Goal: Obtain resource: Download file/media

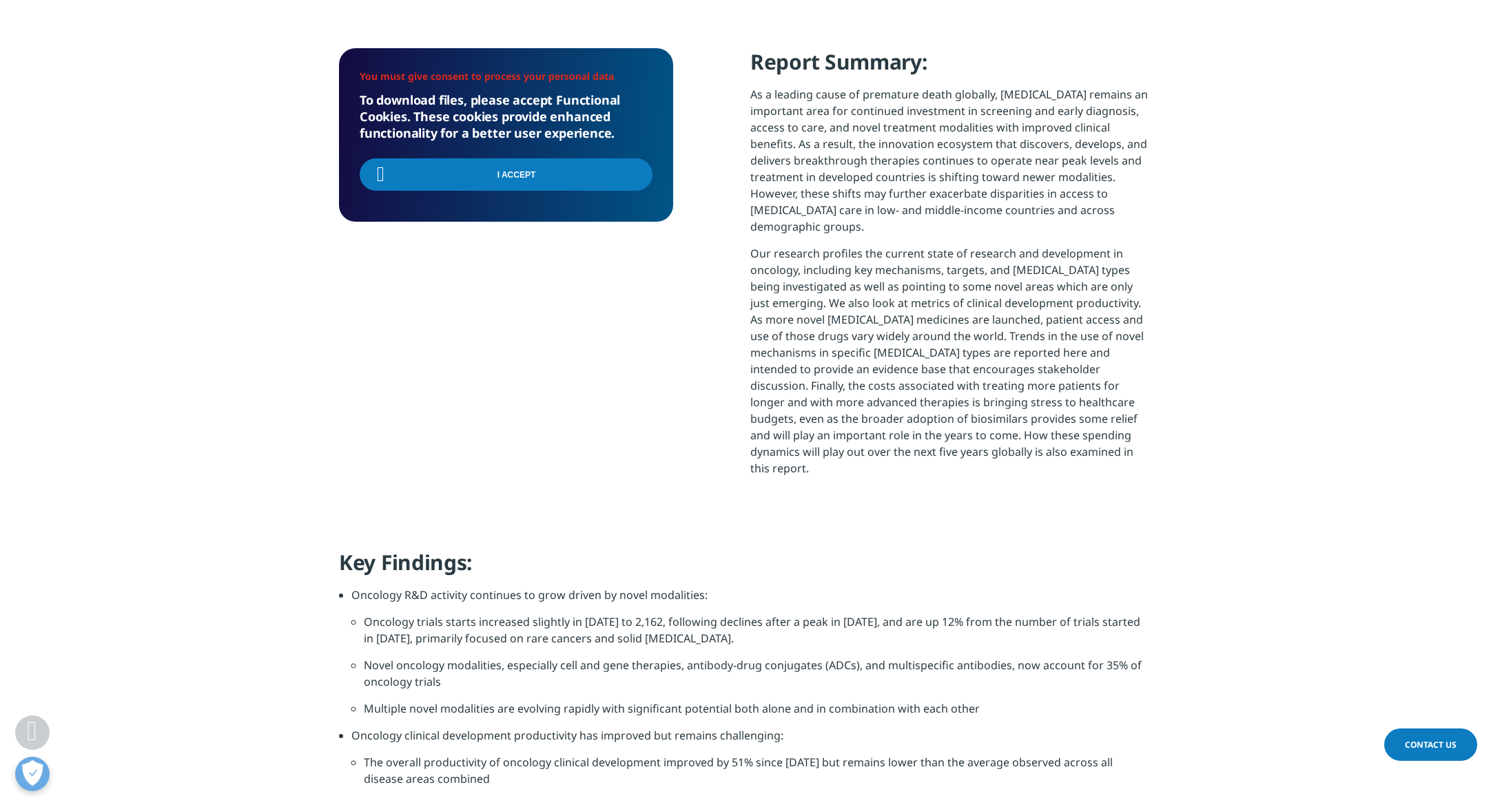
scroll to position [485, 0]
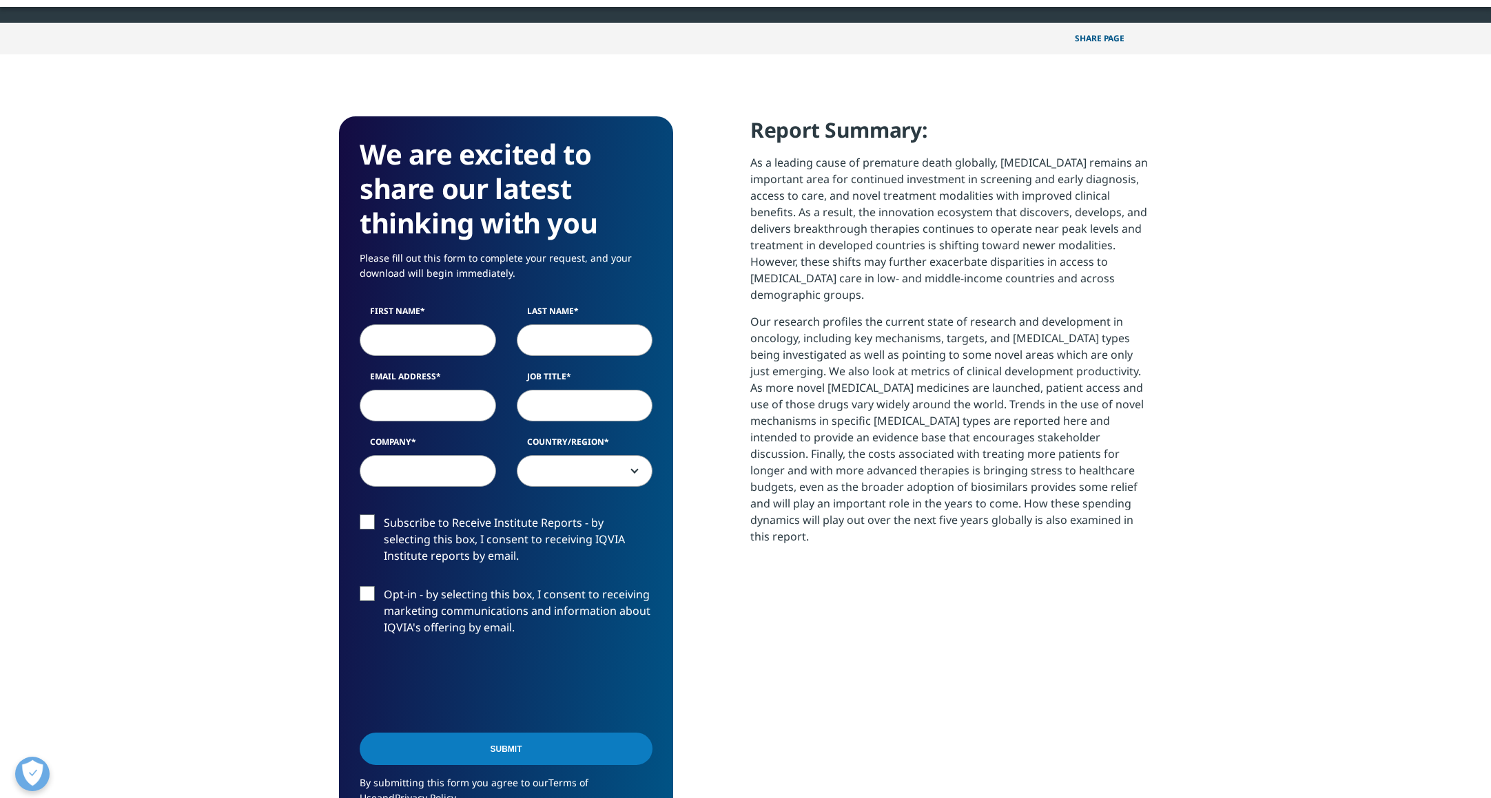
scroll to position [761, 813]
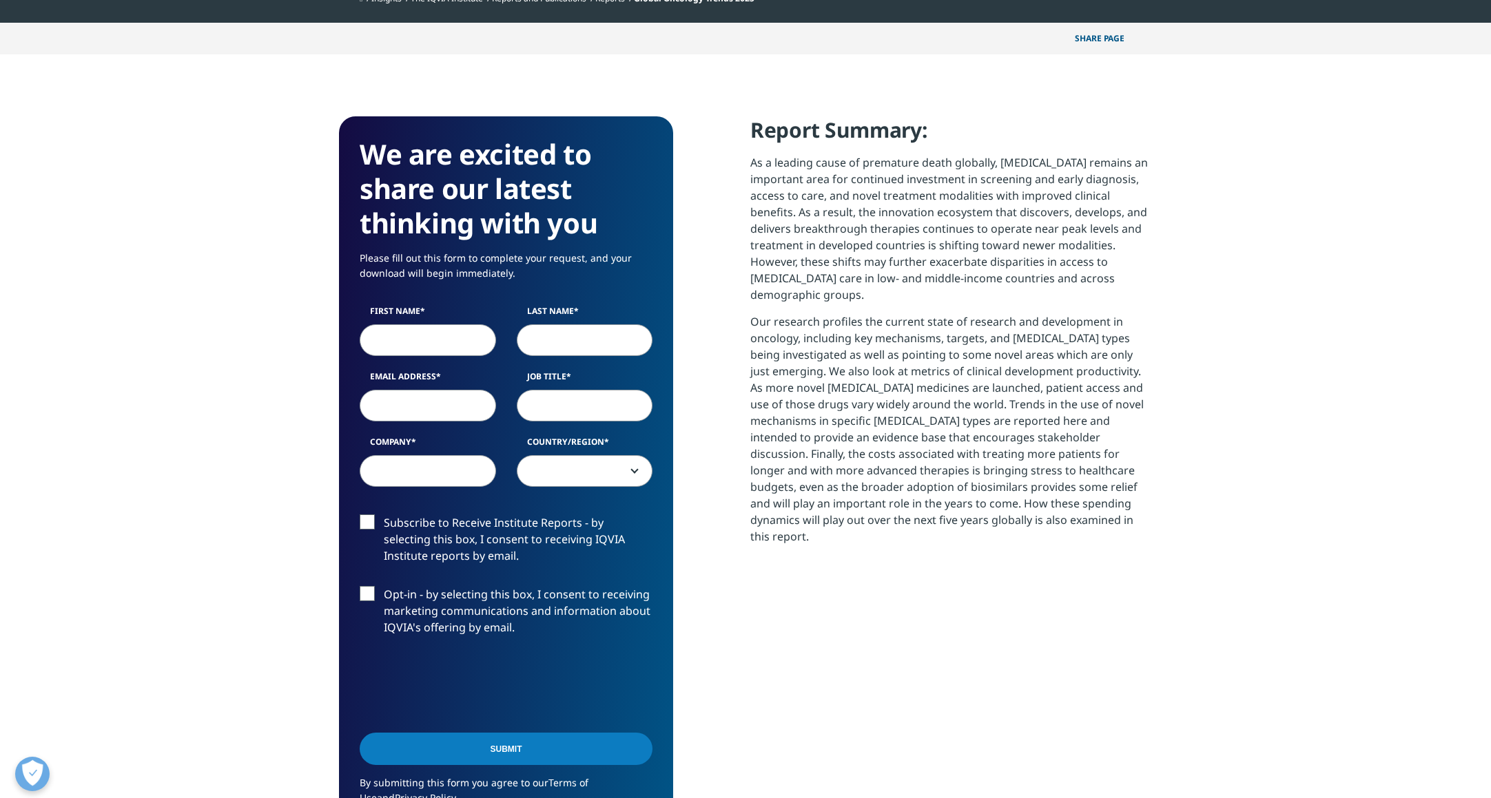
click at [1039, 496] on p "Our research profiles the current state of research and development in oncology…" at bounding box center [951, 434] width 402 height 242
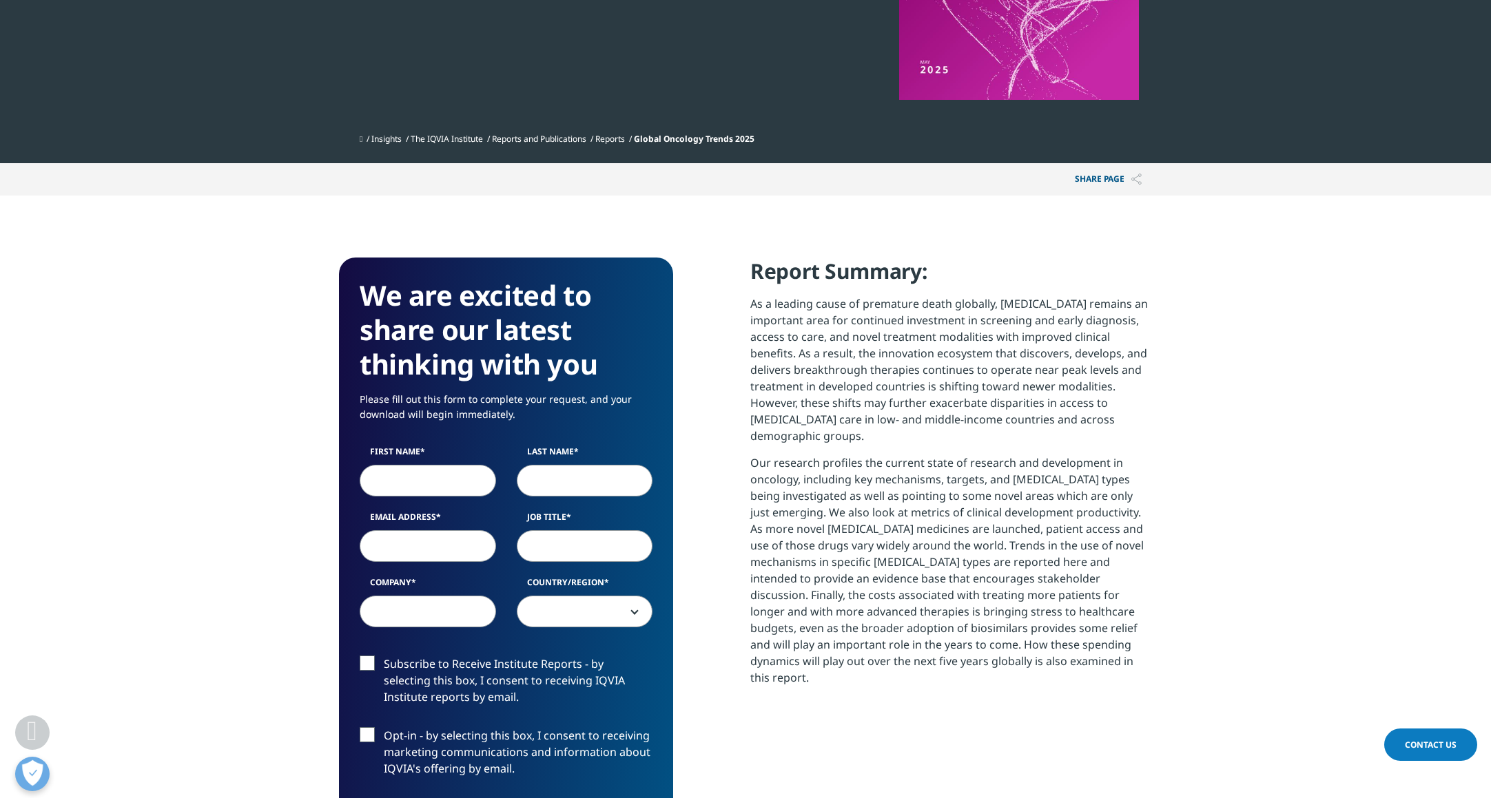
scroll to position [551, 0]
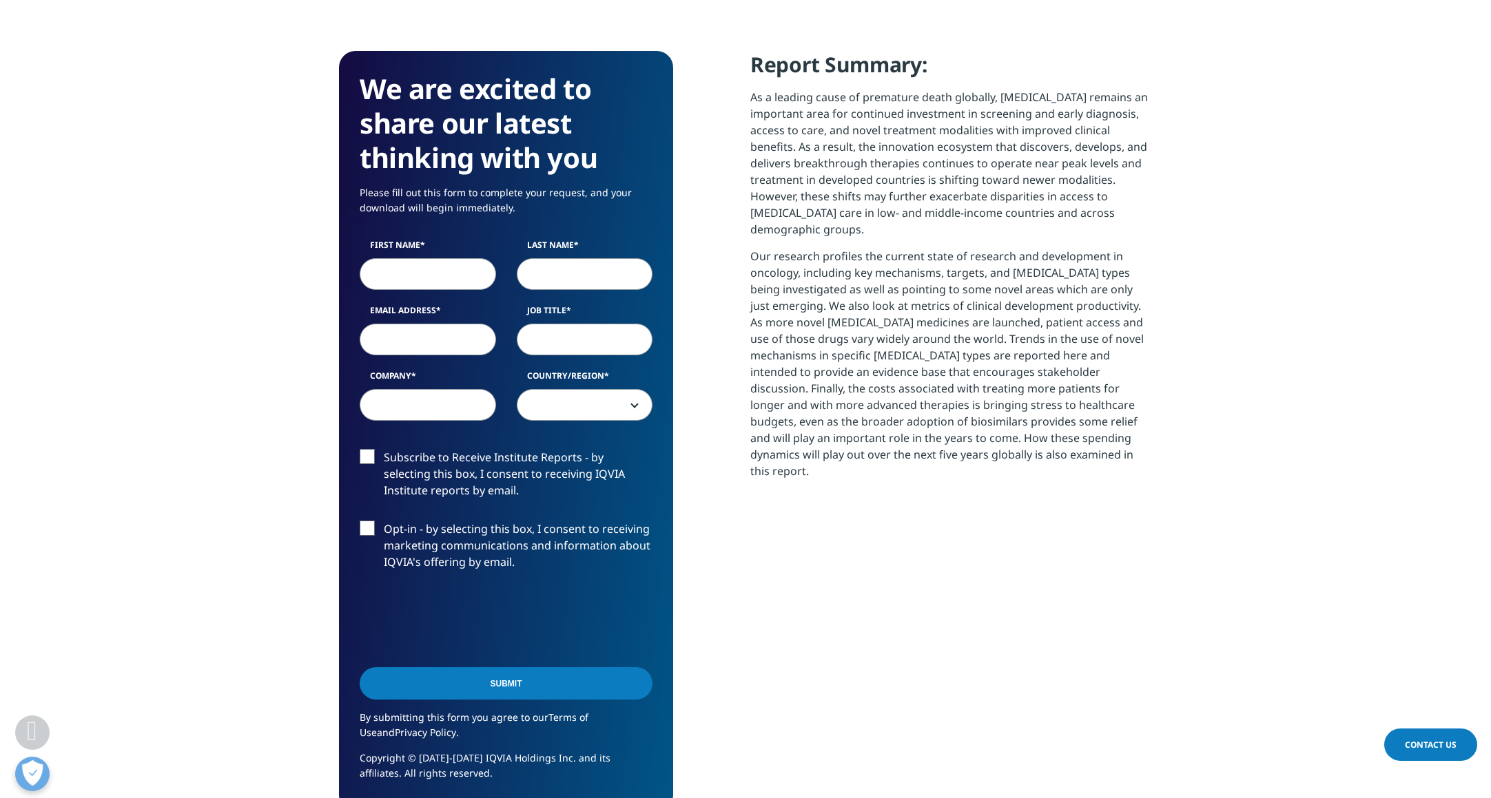
click at [437, 271] on input "First Name" at bounding box center [428, 274] width 136 height 32
type input "Zhe"
click at [554, 275] on input "Last Name" at bounding box center [585, 274] width 136 height 32
type input "Zhou"
click at [458, 333] on input "Email Address" at bounding box center [428, 340] width 136 height 32
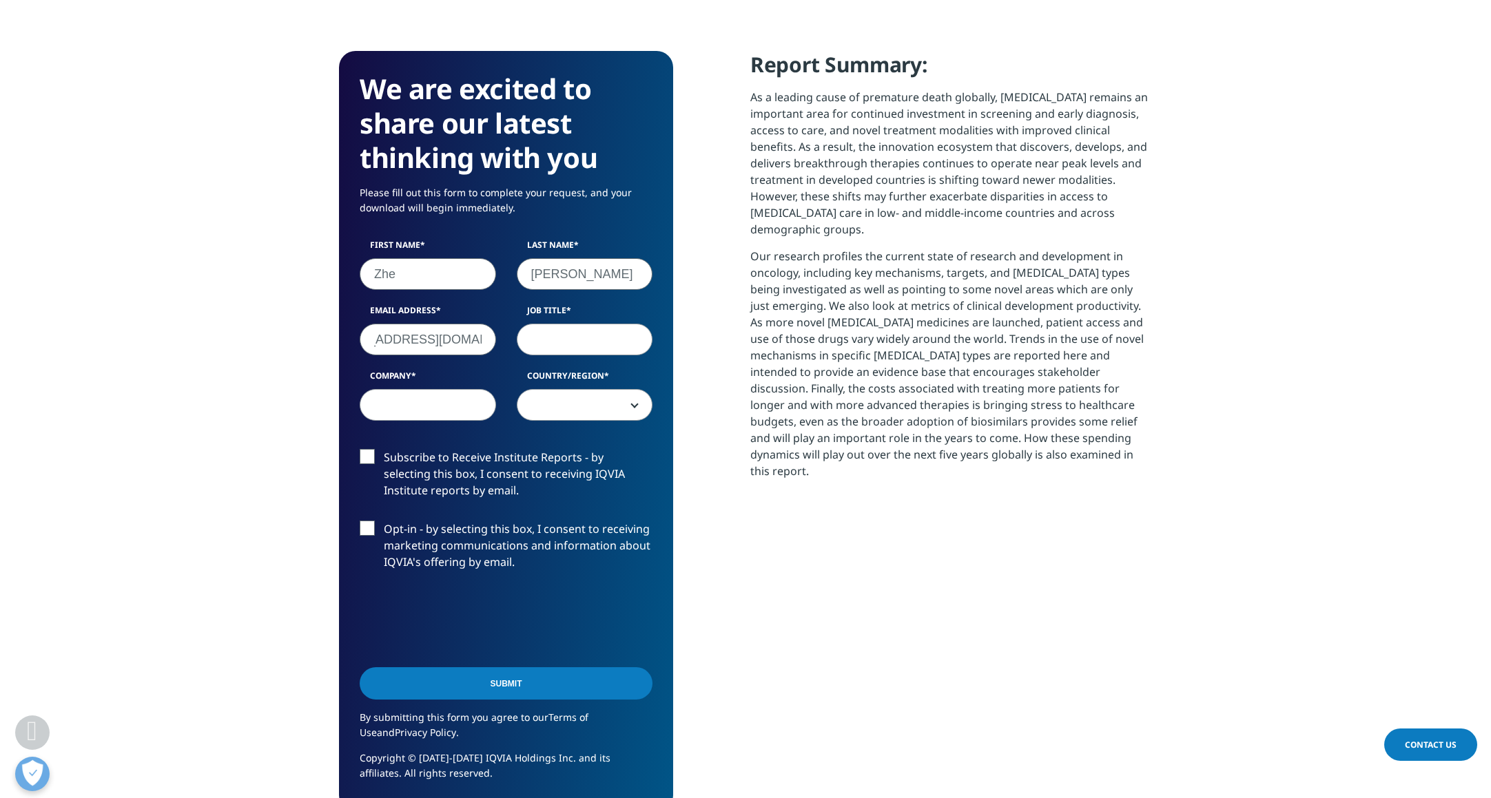
scroll to position [0, 56]
type input "jeffreyzhou12345@gmail.com"
click at [577, 340] on input "Job Title" at bounding box center [585, 340] width 136 height 32
type input "s"
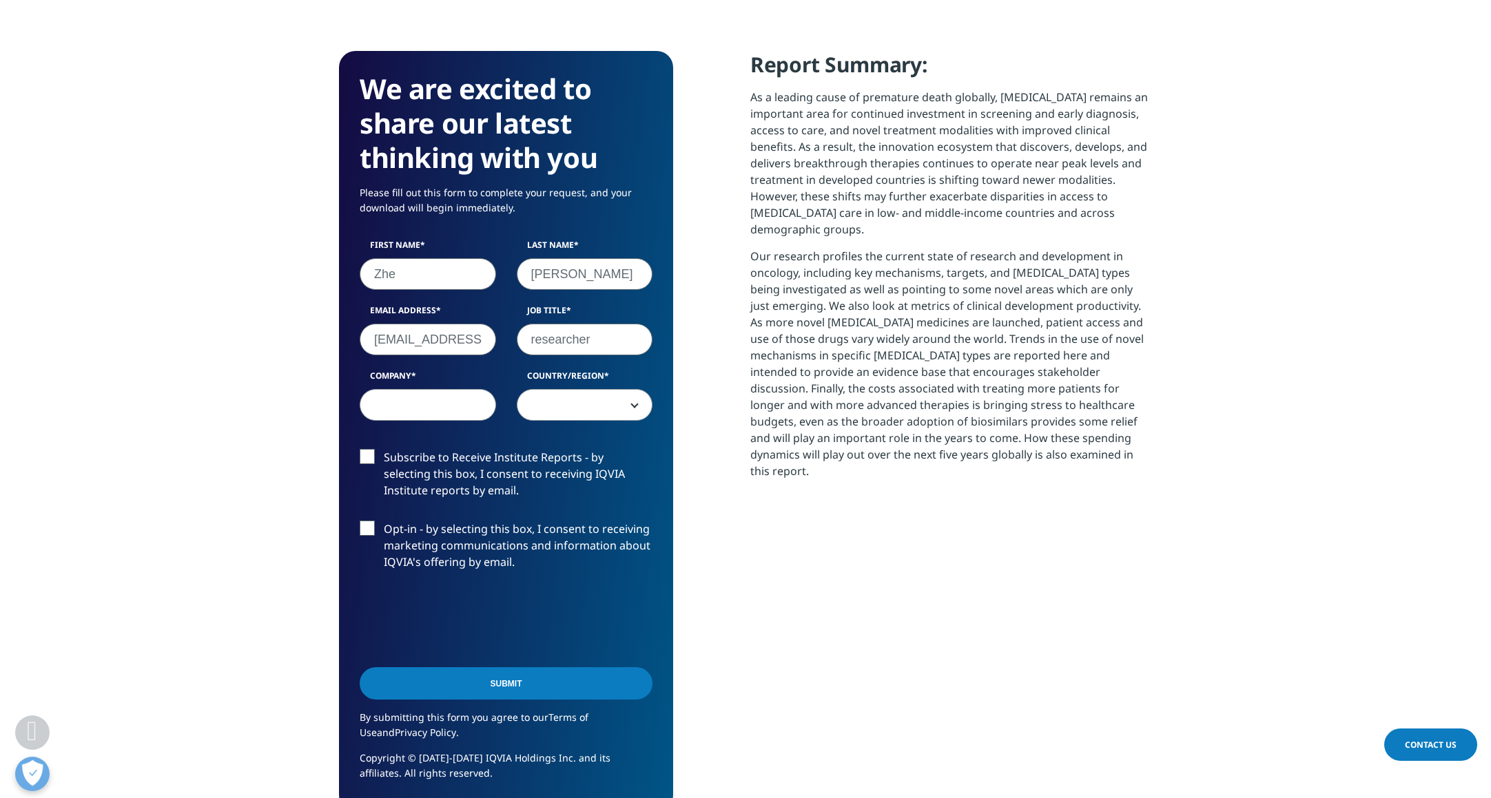
type input "researcher"
click at [428, 404] on input "Company" at bounding box center [428, 405] width 136 height 32
type input "xxx"
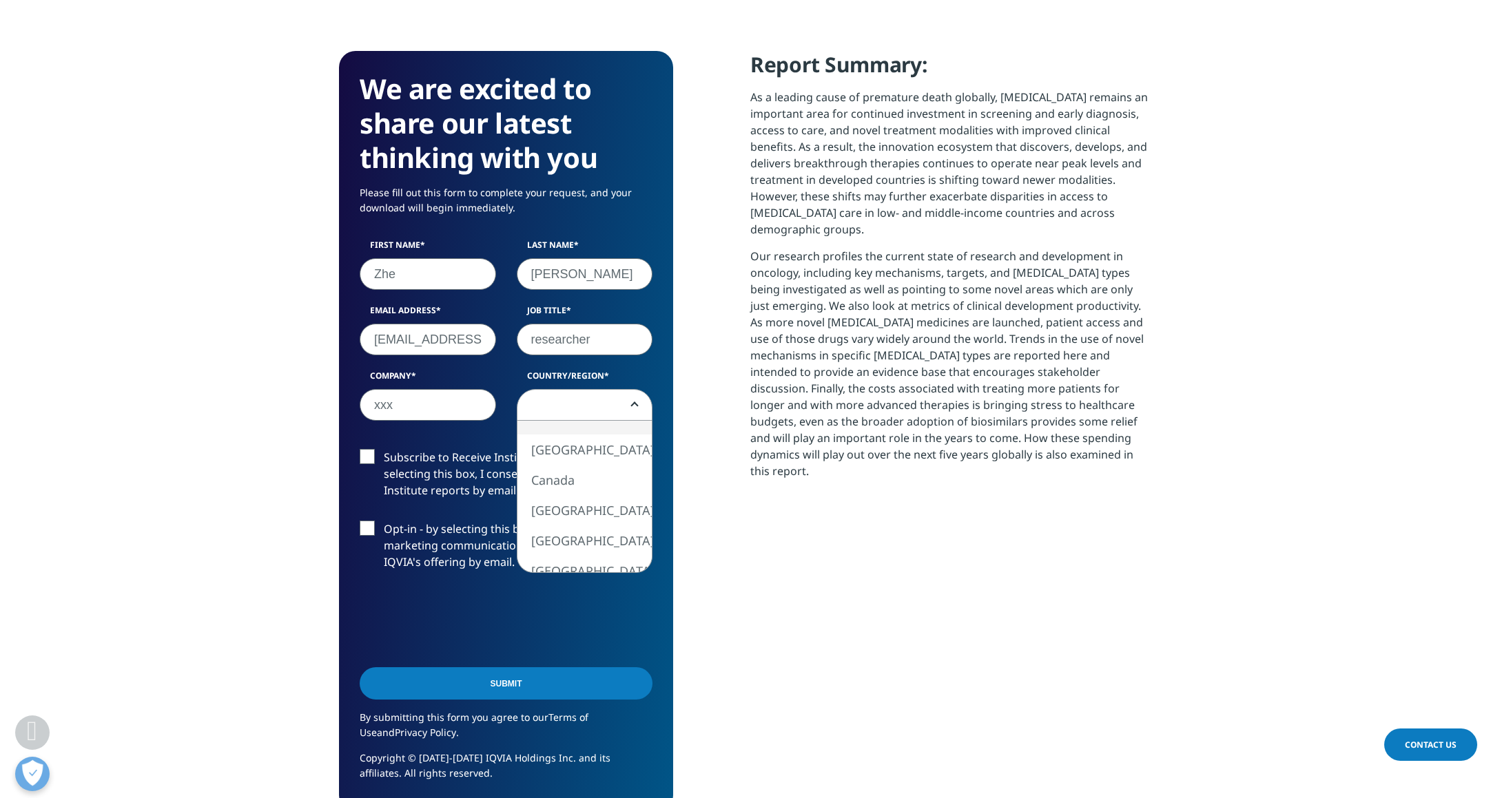
click at [567, 407] on span at bounding box center [584, 406] width 135 height 32
select select "[GEOGRAPHIC_DATA]"
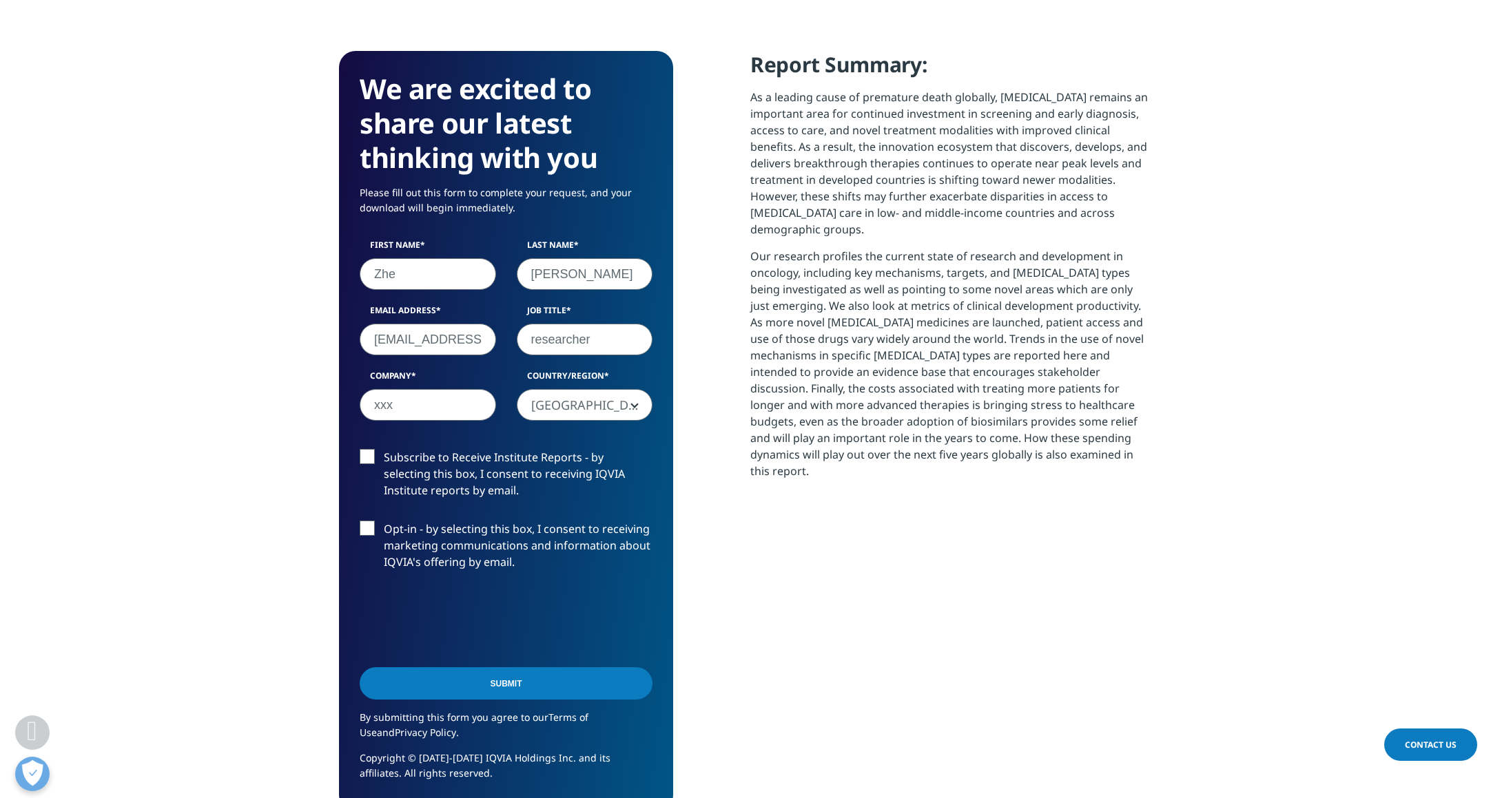
click at [731, 506] on div "We are excited to share our latest thinking with you Please fill out this form …" at bounding box center [745, 431] width 813 height 761
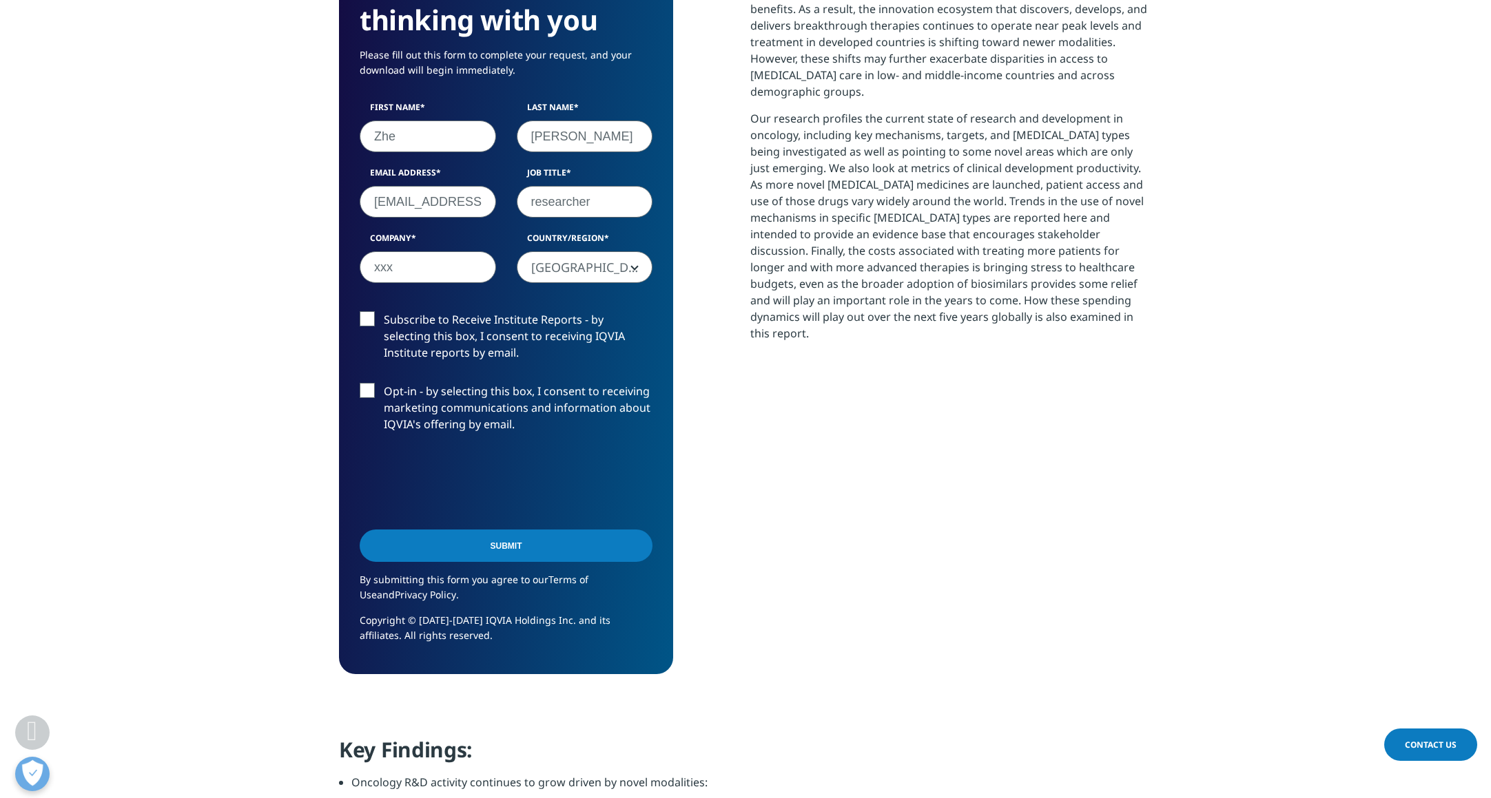
click at [376, 391] on label "Opt-in - by selecting this box, I consent to receiving marketing communications…" at bounding box center [506, 411] width 293 height 57
click at [384, 383] on input "Opt-in - by selecting this box, I consent to receiving marketing communications…" at bounding box center [384, 383] width 0 height 0
drag, startPoint x: 386, startPoint y: 388, endPoint x: 394, endPoint y: 433, distance: 44.7
click at [386, 388] on label "Opt-in - by selecting this box, I consent to receiving marketing communications…" at bounding box center [506, 411] width 293 height 57
click at [384, 383] on input "Opt-in - by selecting this box, I consent to receiving marketing communications…" at bounding box center [384, 383] width 0 height 0
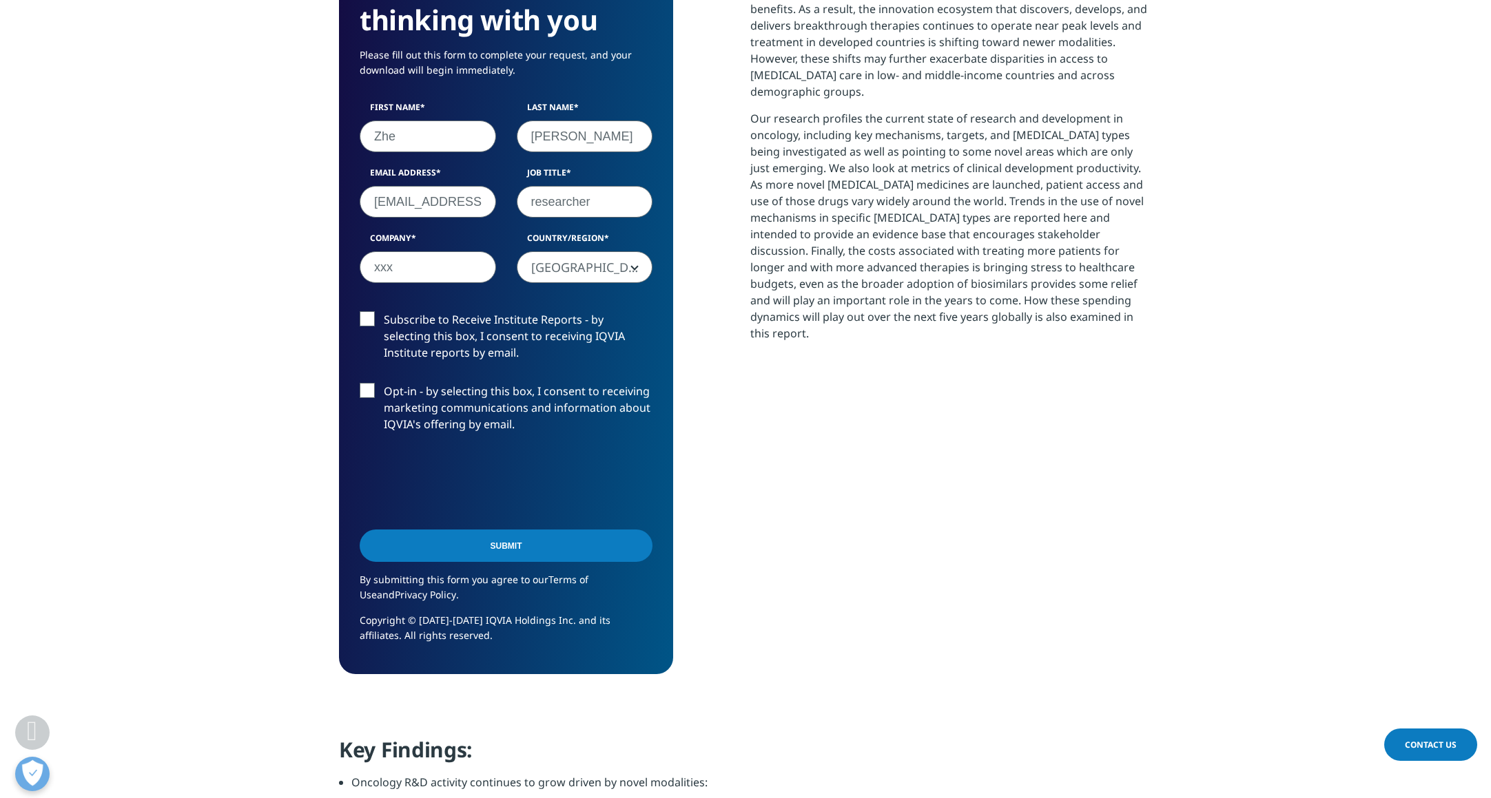
click at [466, 533] on input "Submit" at bounding box center [506, 546] width 293 height 32
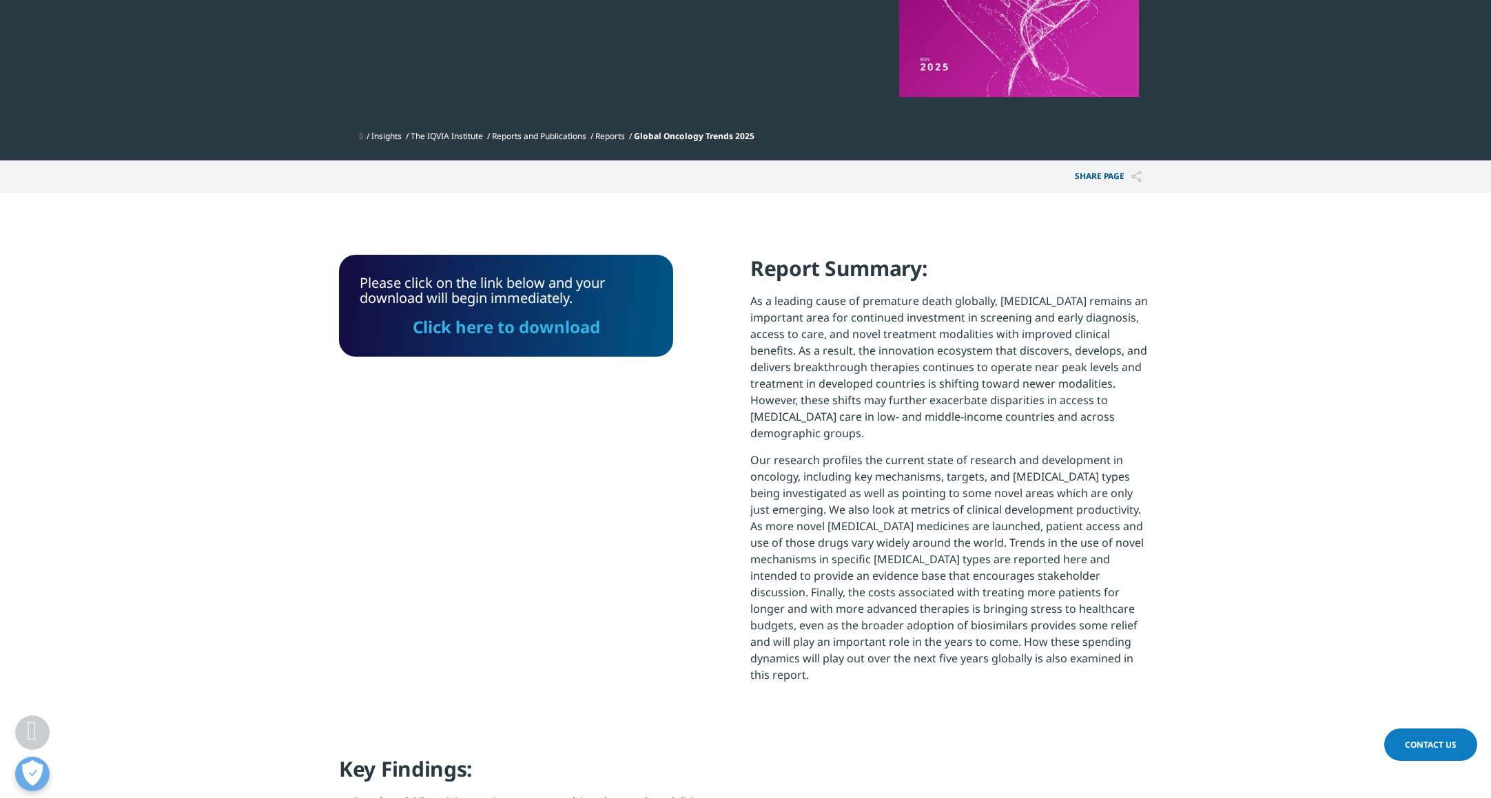
scroll to position [278, 0]
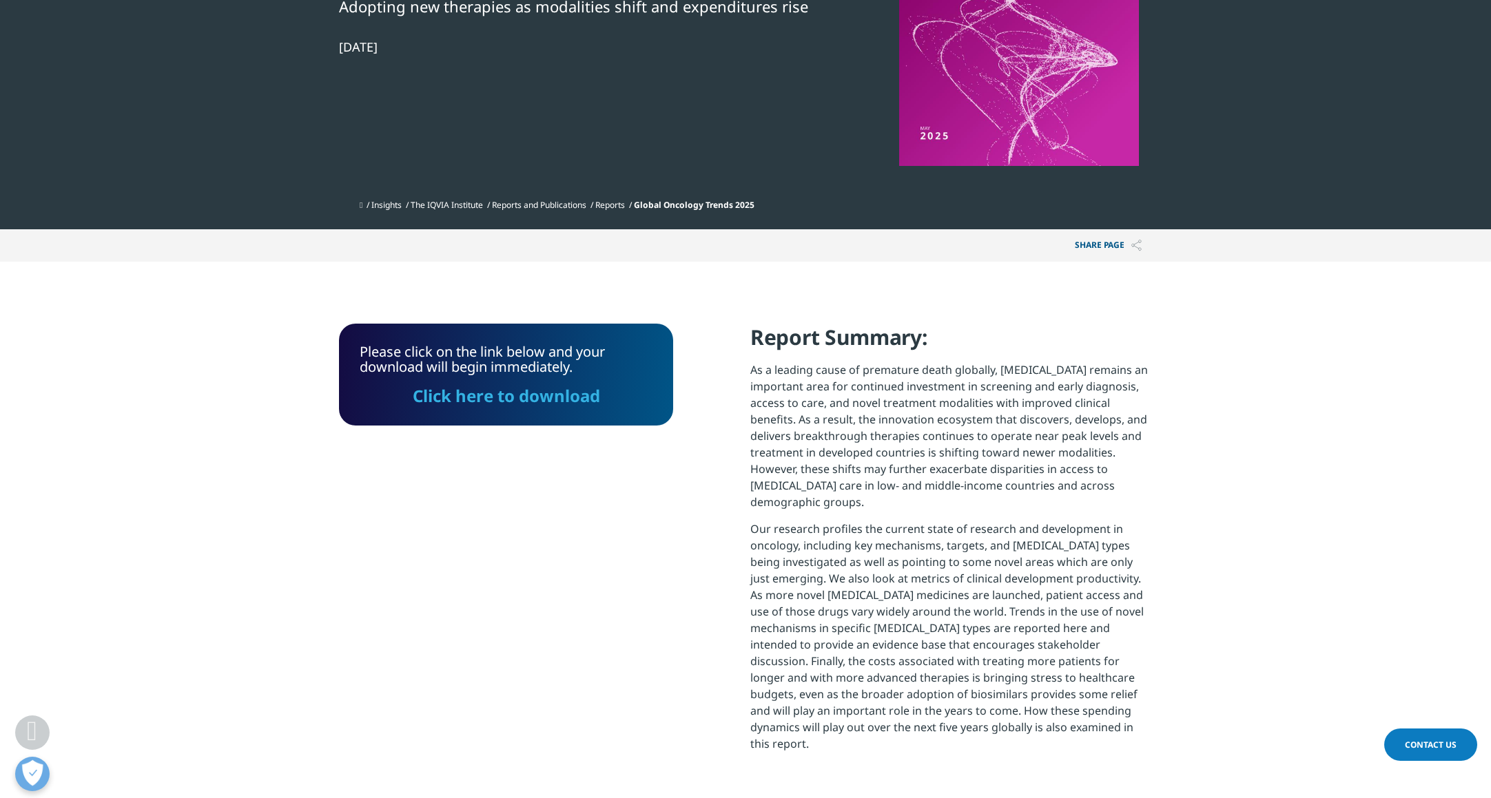
click at [540, 400] on link "Click here to download" at bounding box center [506, 395] width 187 height 23
